Goal: Transaction & Acquisition: Purchase product/service

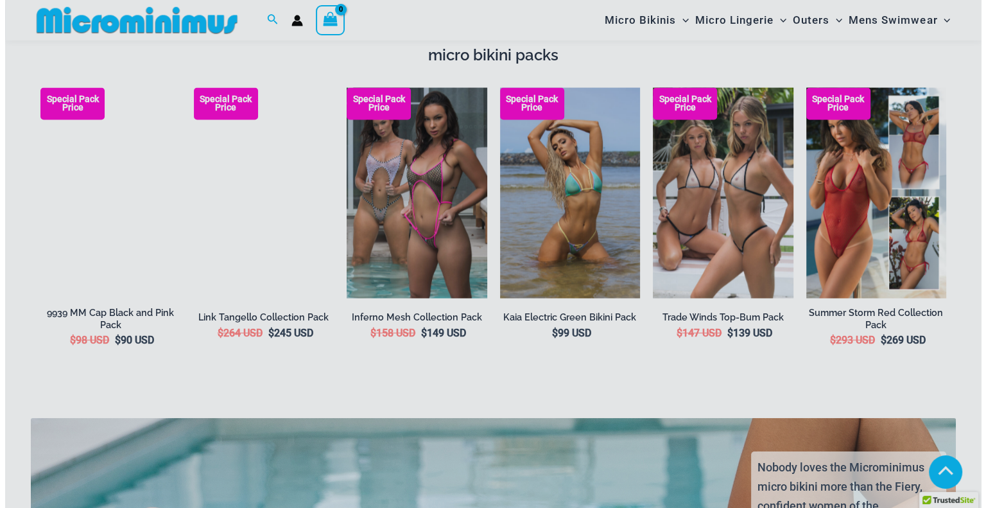
scroll to position [2235, 0]
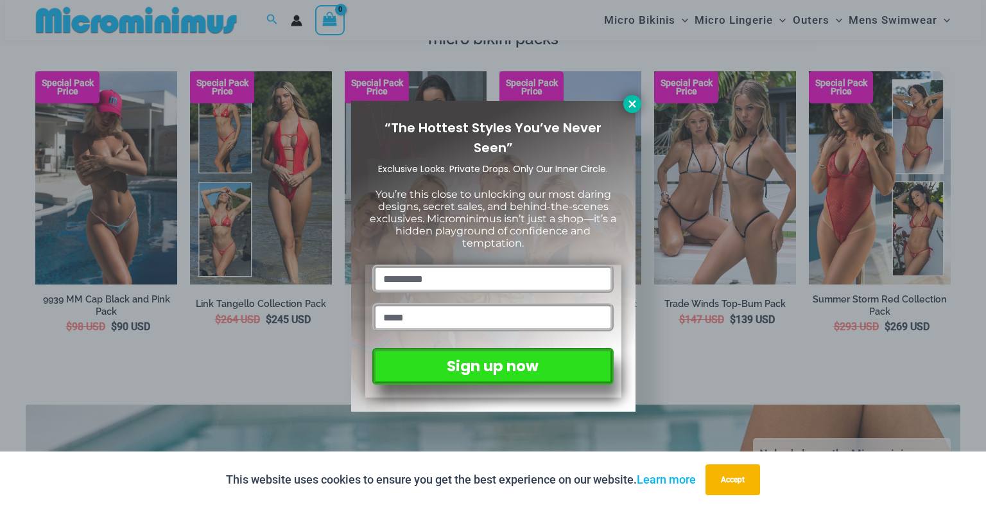
click at [625, 105] on button at bounding box center [633, 104] width 18 height 18
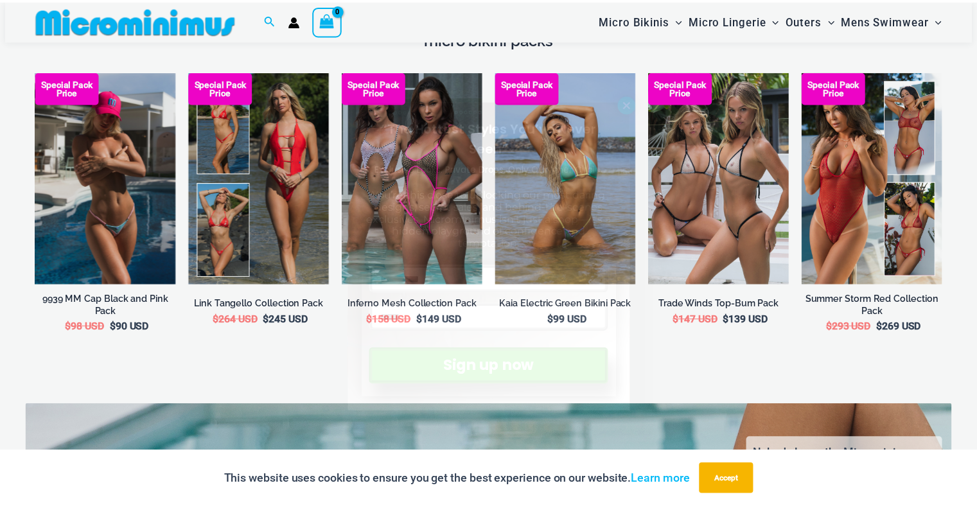
scroll to position [2228, 0]
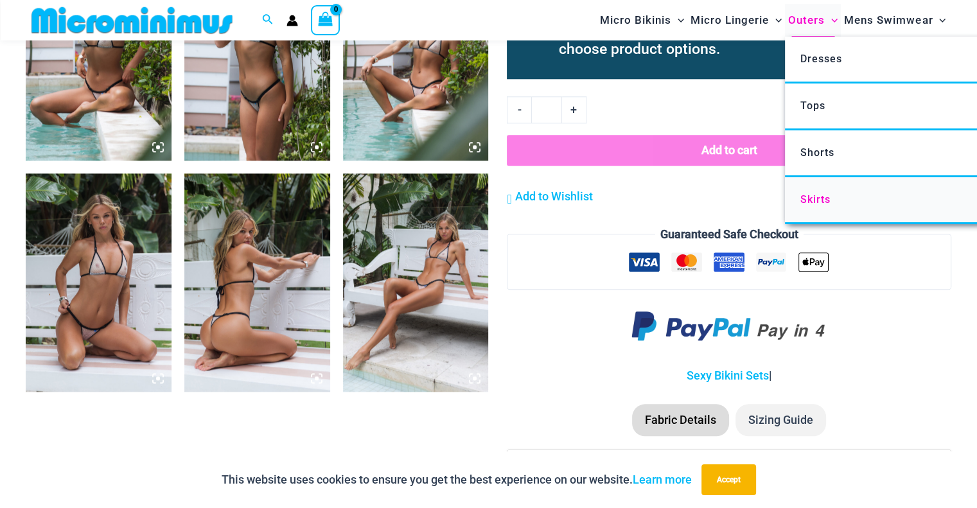
scroll to position [1344, 0]
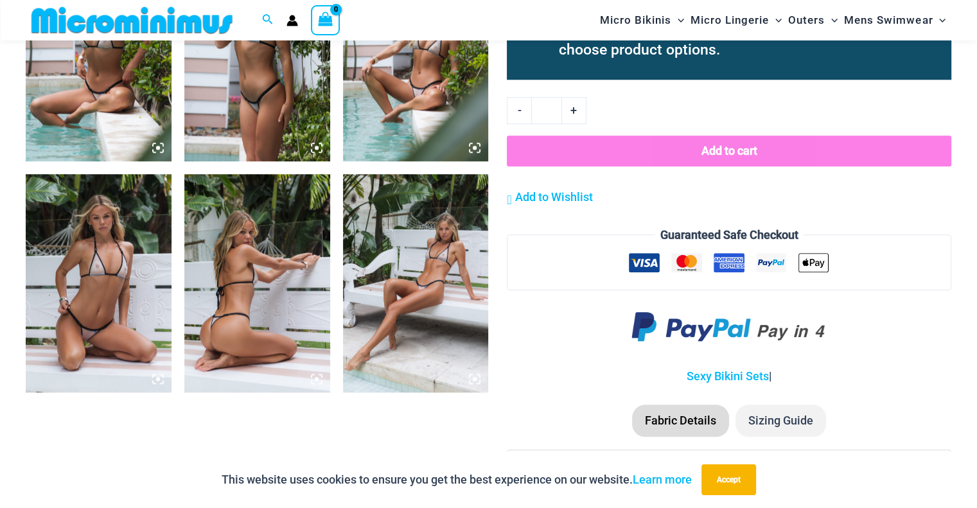
click at [245, 284] on img at bounding box center [257, 283] width 146 height 218
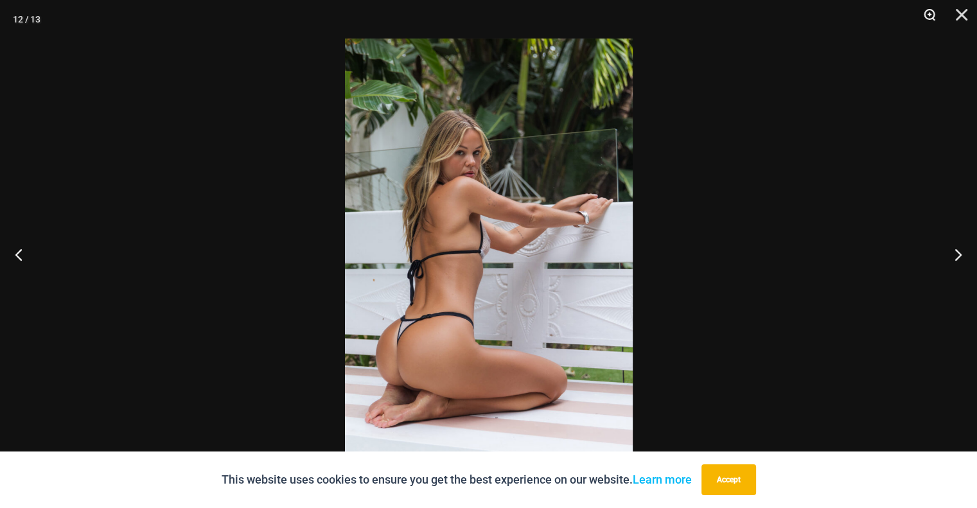
click at [932, 17] on button "Zoom" at bounding box center [925, 19] width 32 height 39
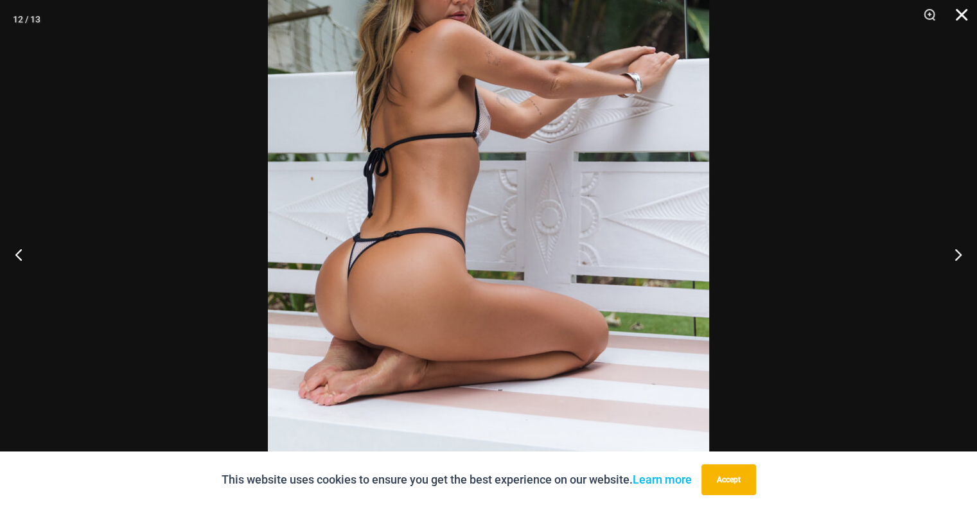
click at [970, 12] on button "Close" at bounding box center [957, 19] width 32 height 39
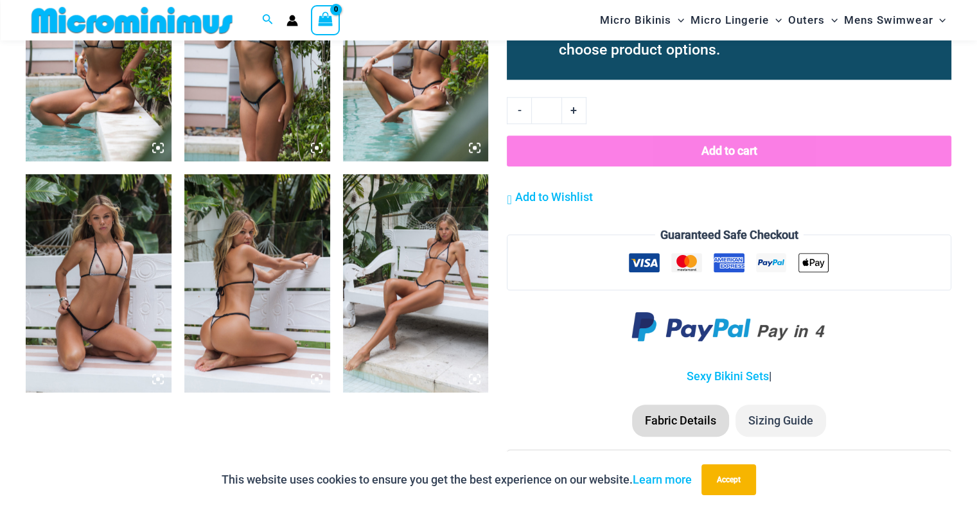
click at [430, 287] on img at bounding box center [416, 283] width 146 height 218
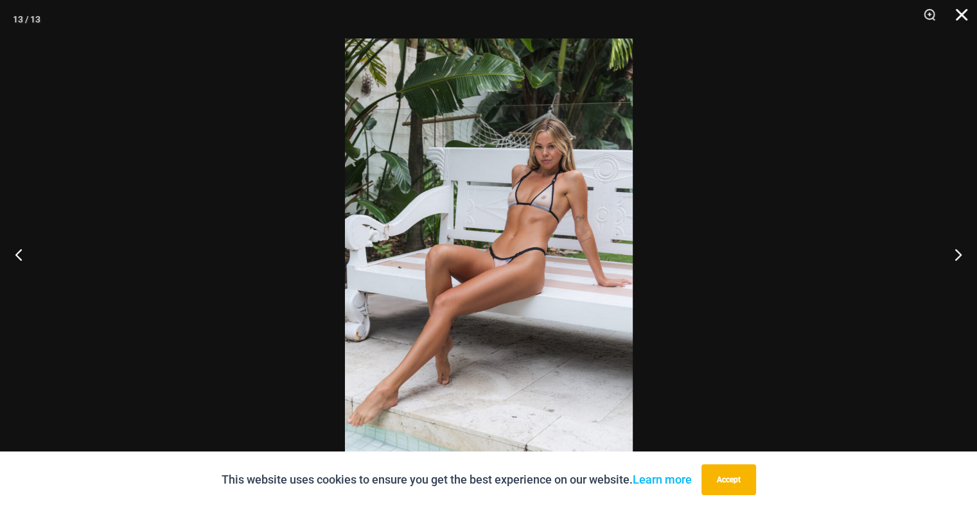
click at [961, 10] on button "Close" at bounding box center [957, 19] width 32 height 39
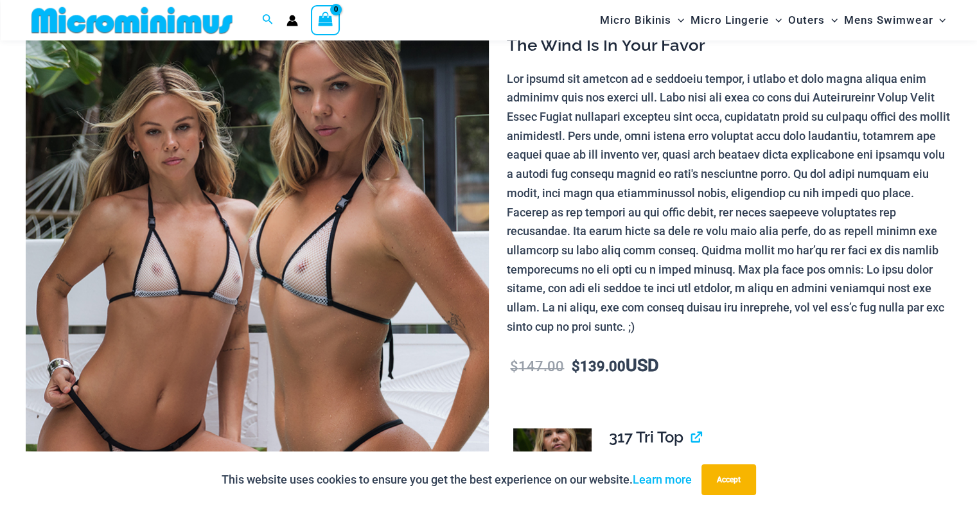
scroll to position [0, 0]
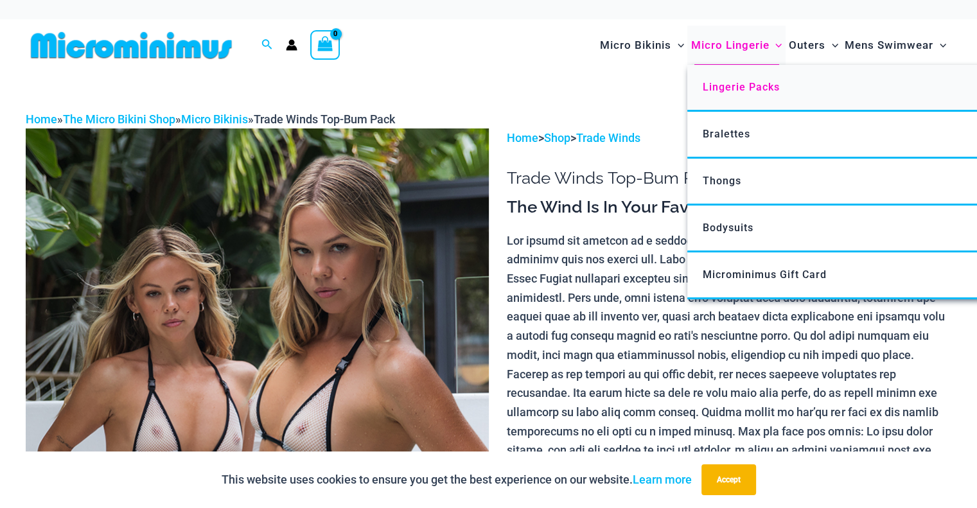
click at [768, 89] on span "Lingerie Packs" at bounding box center [741, 87] width 77 height 12
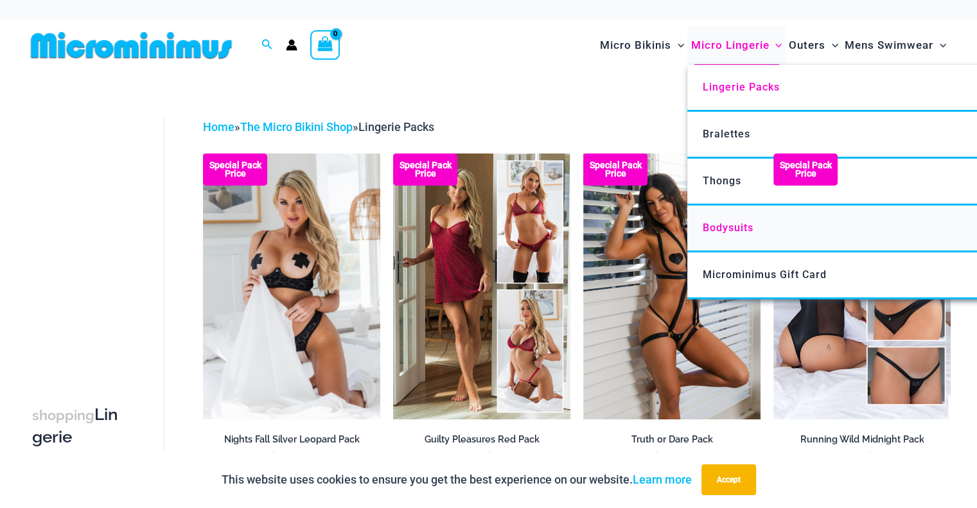
click at [737, 237] on link "Bodysuits" at bounding box center [878, 228] width 382 height 47
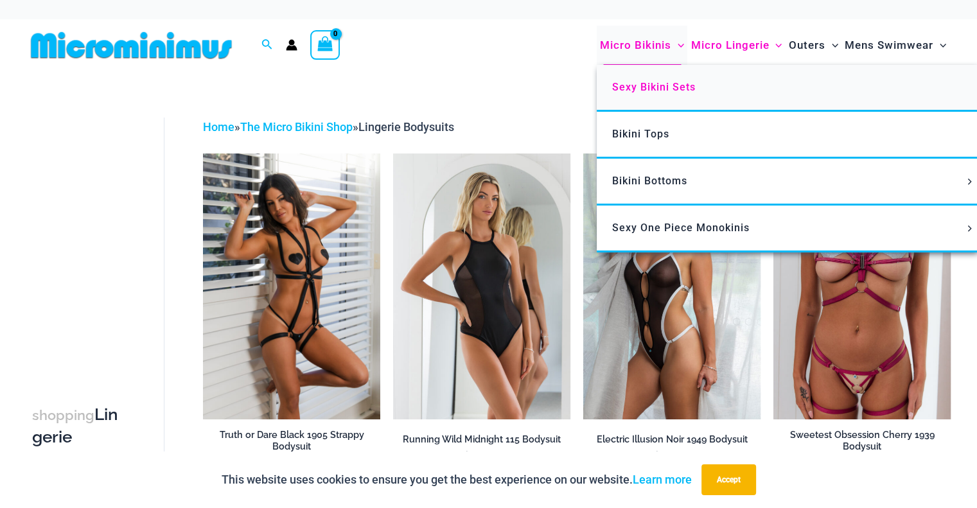
click at [672, 82] on span "Sexy Bikini Sets" at bounding box center [653, 87] width 83 height 12
